Goal: Task Accomplishment & Management: Use online tool/utility

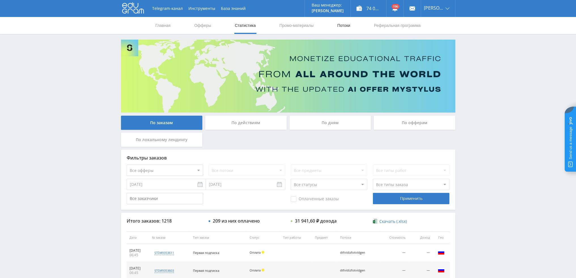
click at [343, 26] on link "Потоки" at bounding box center [343, 25] width 14 height 17
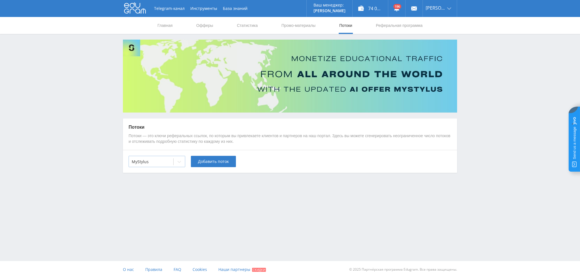
click at [166, 162] on div at bounding box center [151, 162] width 39 height 6
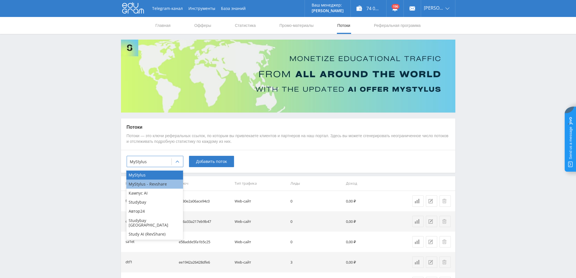
click at [161, 184] on div "MyStylus - Revshare" at bounding box center [154, 184] width 57 height 9
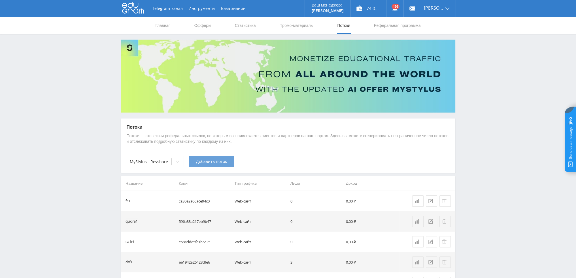
click at [219, 163] on span "Добавить поток" at bounding box center [211, 161] width 31 height 5
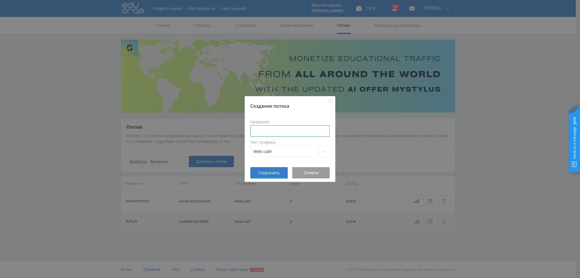
click at [267, 131] on input at bounding box center [289, 130] width 79 height 11
type input "t"
type input "fs2"
click at [274, 171] on span "Сохранить" at bounding box center [269, 173] width 21 height 5
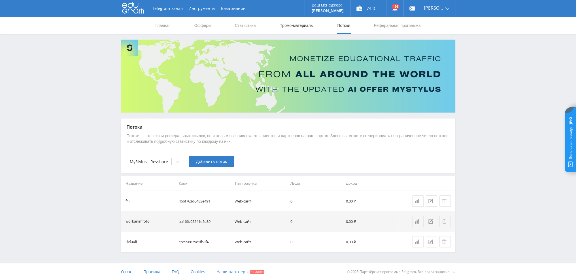
click at [293, 22] on link "Промо-материалы" at bounding box center [296, 25] width 35 height 17
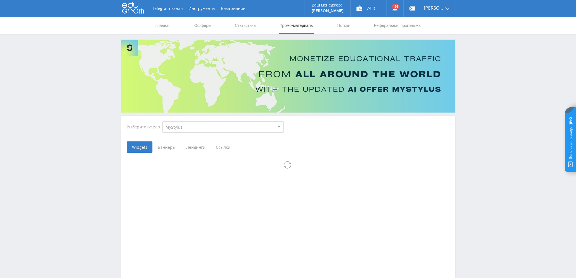
click at [182, 125] on select "MyStylus MyStylus - Revshare Кампус AI Studybay Автор24 Studybay [GEOGRAPHIC_DA…" at bounding box center [222, 126] width 121 height 11
select select "341"
click at [162, 121] on select "MyStylus MyStylus - Revshare Кампус AI Studybay Автор24 Studybay [GEOGRAPHIC_DA…" at bounding box center [222, 126] width 121 height 11
select select "341"
click at [189, 146] on span "Ссылки" at bounding box center [194, 147] width 25 height 11
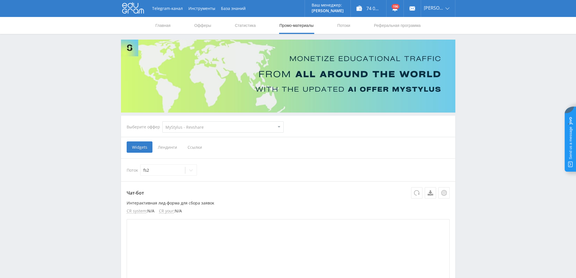
click at [0, 0] on input "Ссылки" at bounding box center [0, 0] width 0 height 0
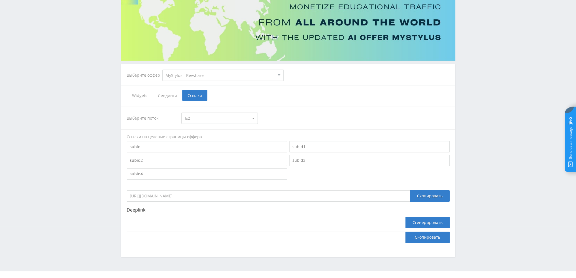
scroll to position [62, 0]
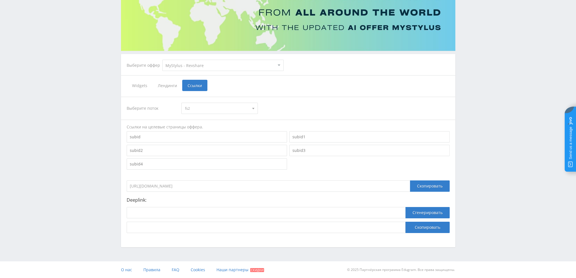
drag, startPoint x: 238, startPoint y: 185, endPoint x: 109, endPoint y: 183, distance: 129.1
click at [109, 183] on div "Telegram-канал Инструменты База знаний Ваш менеджер: [PERSON_NAME] [PERSON_NAME…" at bounding box center [288, 108] width 576 height 340
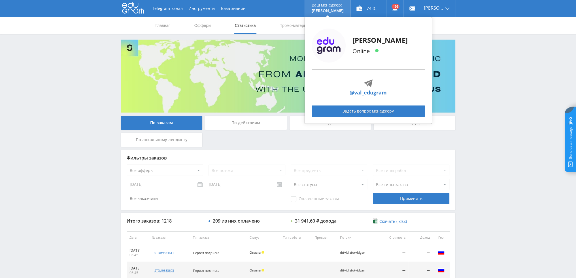
click at [343, 26] on div "[PERSON_NAME] Online @val_edugram Задать вопрос менеджеру" at bounding box center [367, 70] width 127 height 107
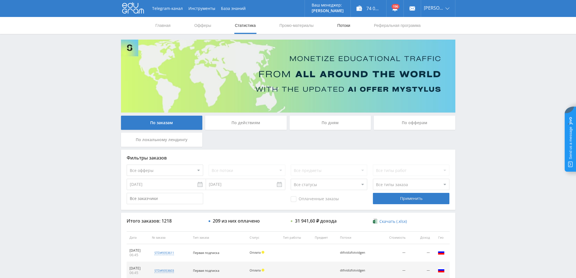
click at [337, 26] on link "Потоки" at bounding box center [343, 25] width 14 height 17
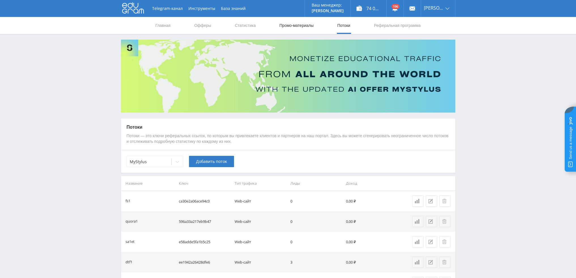
click at [295, 21] on link "Промо-материалы" at bounding box center [296, 25] width 35 height 17
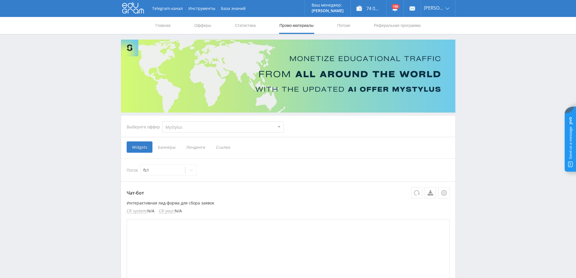
drag, startPoint x: 183, startPoint y: 125, endPoint x: 182, endPoint y: 131, distance: 5.7
click at [183, 126] on select "MyStylus MyStylus - Revshare Кампус AI Studybay Автор24 Studybay [GEOGRAPHIC_DA…" at bounding box center [222, 126] width 121 height 11
select select "341"
click at [162, 121] on select "MyStylus MyStylus - Revshare Кампус AI Studybay Автор24 Studybay [GEOGRAPHIC_DA…" at bounding box center [222, 126] width 121 height 11
select select "341"
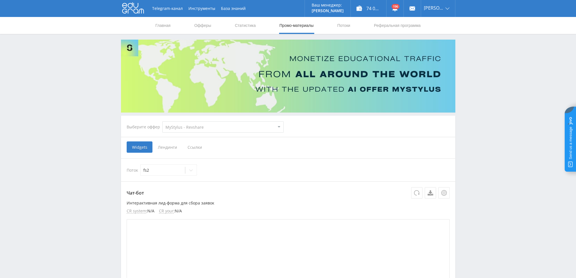
click at [195, 149] on span "Ссылки" at bounding box center [194, 147] width 25 height 11
click at [0, 0] on input "Ссылки" at bounding box center [0, 0] width 0 height 0
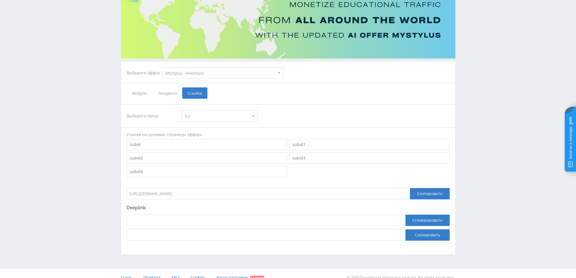
scroll to position [62, 0]
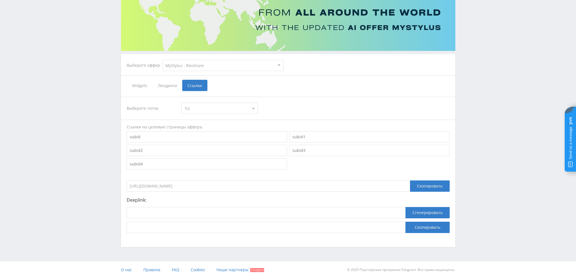
drag, startPoint x: 221, startPoint y: 188, endPoint x: 154, endPoint y: 168, distance: 70.4
click at [122, 184] on div "Выберите поток fs2 fs2 workanimfoto default Ссылки на целевые страницы оффера. …" at bounding box center [288, 165] width 334 height 148
